Goal: Task Accomplishment & Management: Use online tool/utility

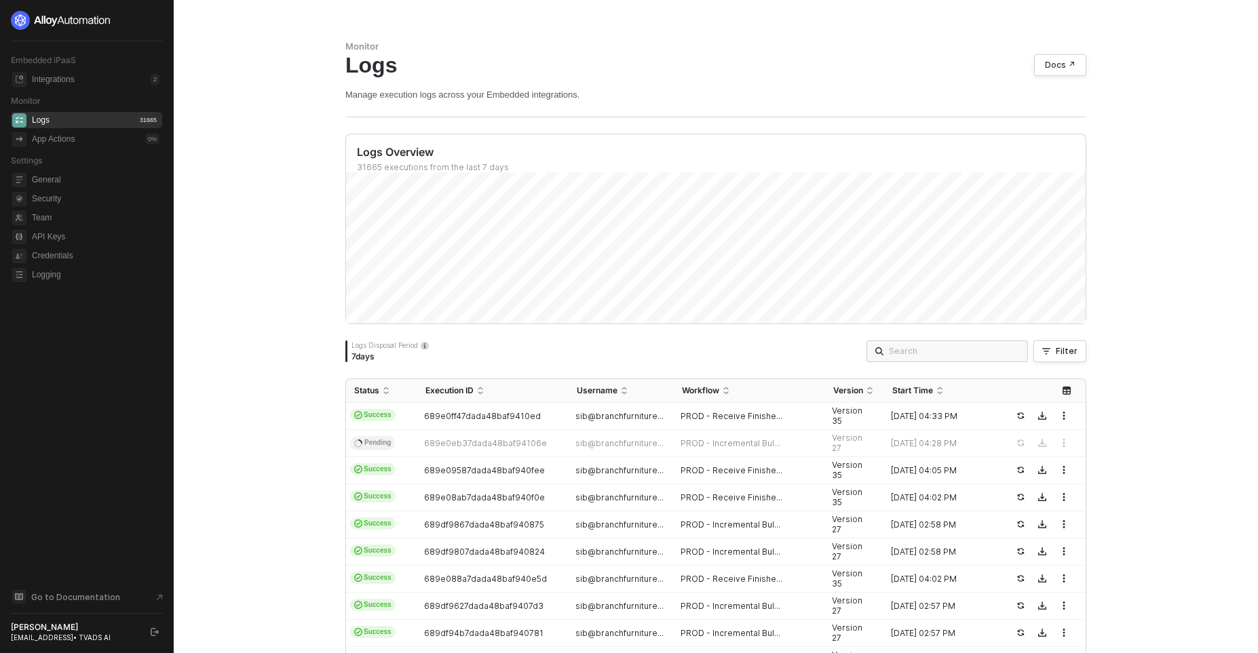
click at [468, 148] on div "Logs Overview" at bounding box center [721, 152] width 728 height 14
